Goal: Complete application form

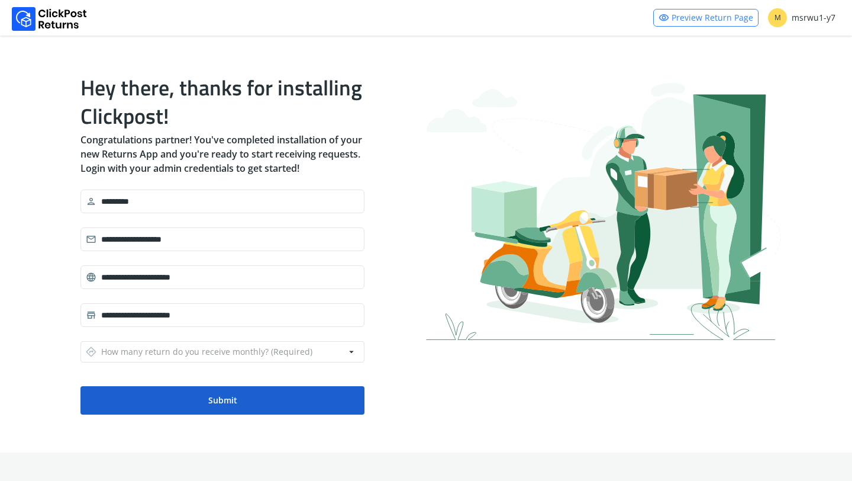
click at [275, 391] on button "Submit" at bounding box center [222, 400] width 284 height 28
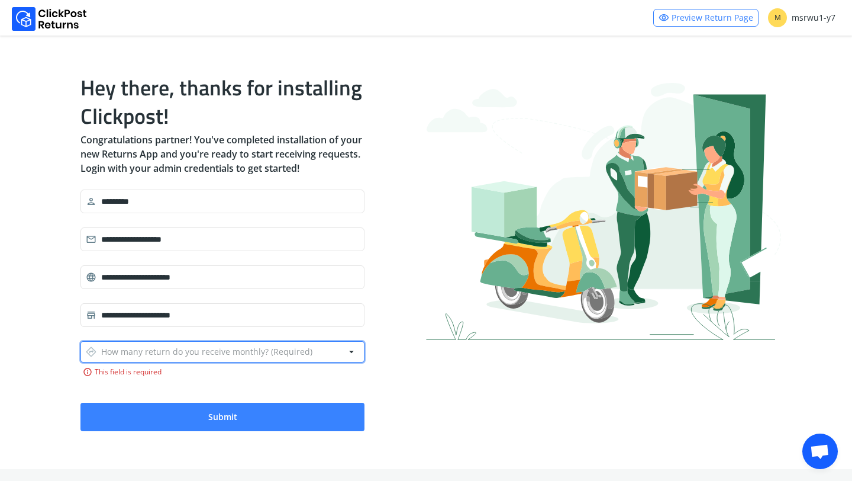
click at [170, 350] on div "directions How many return do you receive monthly? (Required)" at bounding box center [199, 351] width 227 height 17
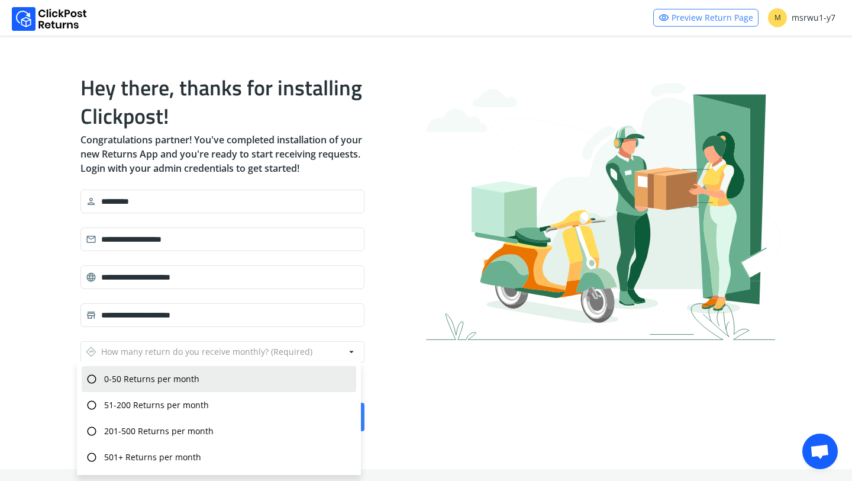
click at [199, 381] on span "0-50 Returns per month" at bounding box center [151, 379] width 95 height 12
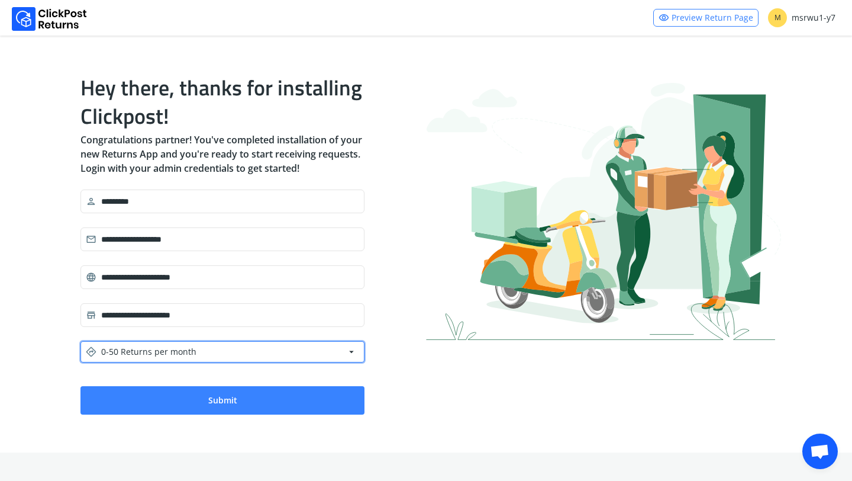
click at [227, 348] on button "directions 0-50 Returns per month arrow_drop_down" at bounding box center [222, 351] width 284 height 21
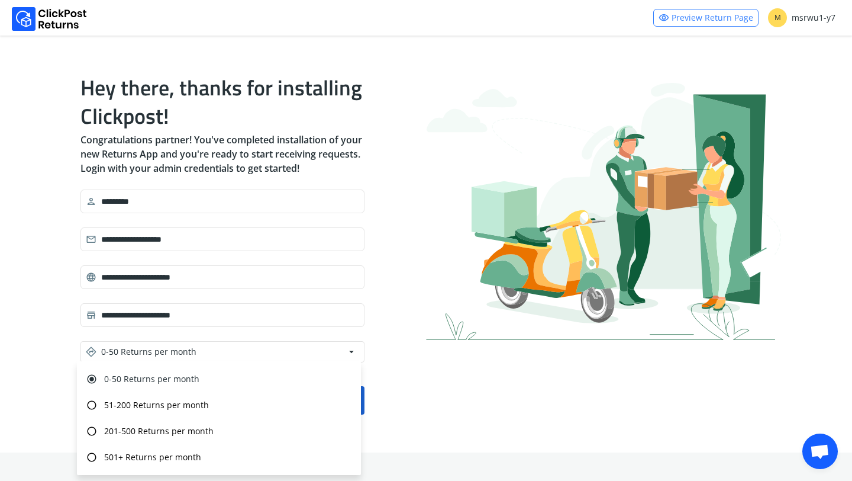
drag, startPoint x: 373, startPoint y: 388, endPoint x: 359, endPoint y: 388, distance: 14.2
click at [373, 388] on div "**********" at bounding box center [426, 243] width 710 height 379
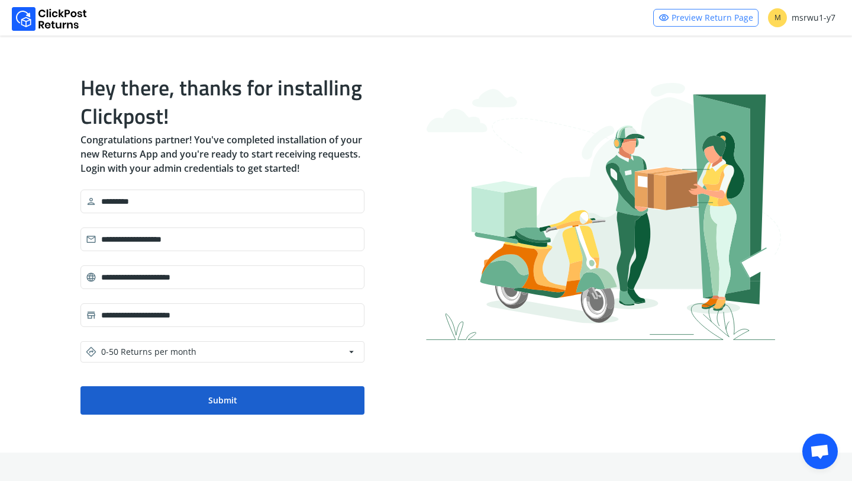
click at [276, 388] on button "Submit" at bounding box center [222, 400] width 284 height 28
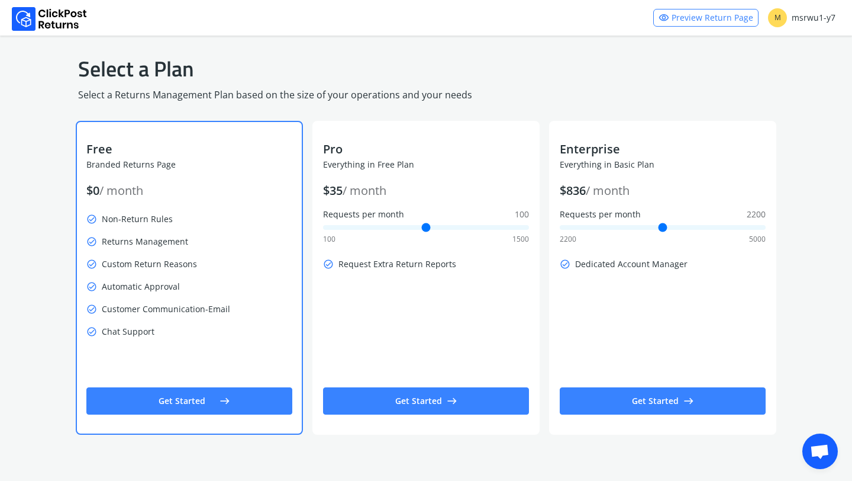
click at [171, 402] on button "Get Started east" at bounding box center [189, 400] width 206 height 27
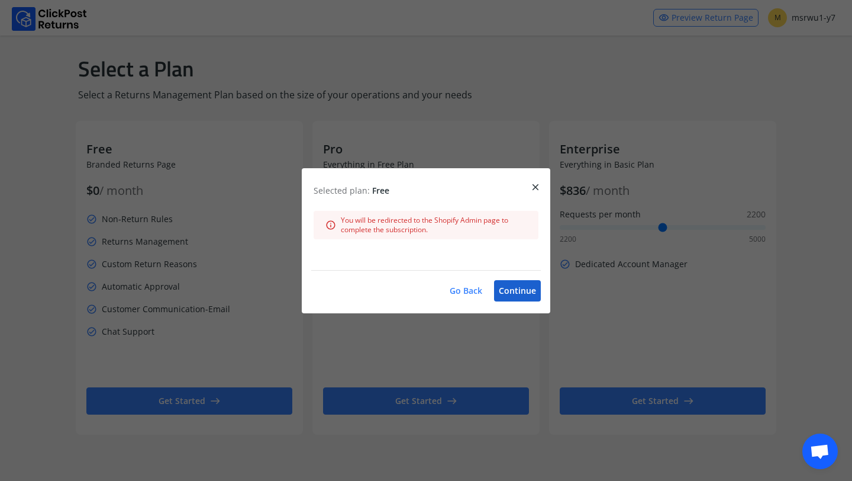
click at [523, 289] on button "Continue" at bounding box center [517, 290] width 47 height 21
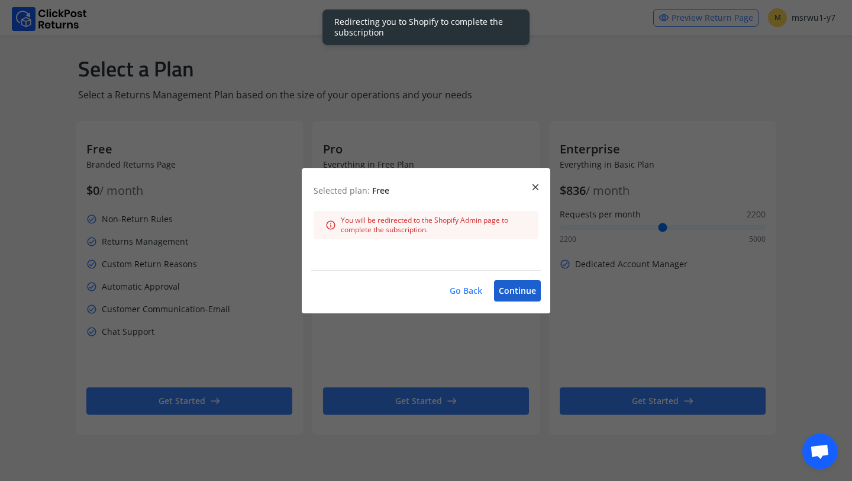
click at [523, 289] on button "Continue" at bounding box center [517, 290] width 47 height 21
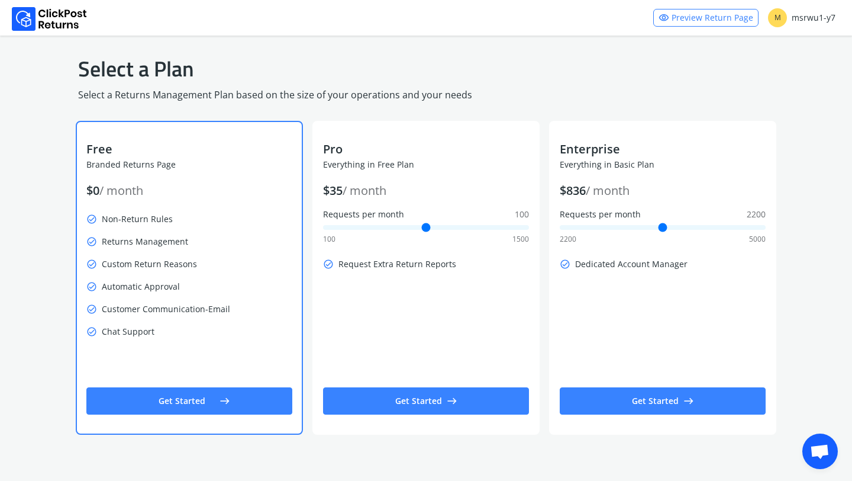
click at [133, 396] on button "Get Started east" at bounding box center [189, 400] width 206 height 27
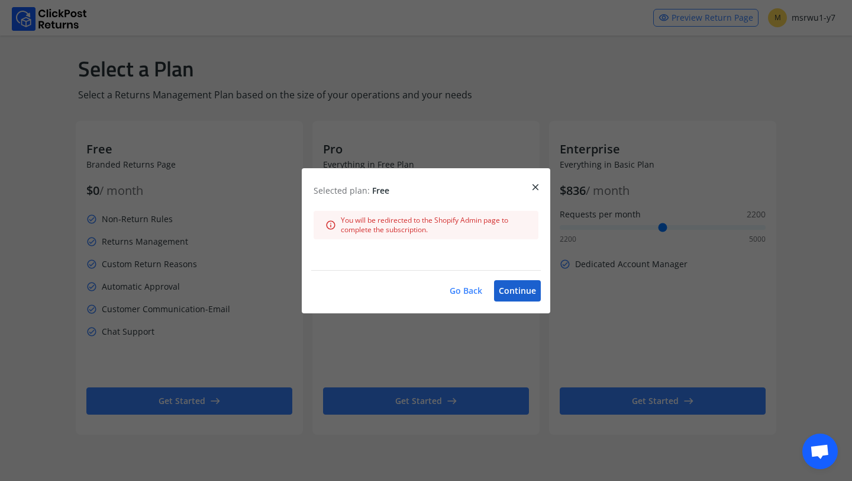
click at [522, 289] on button "Continue" at bounding box center [517, 290] width 47 height 21
